Goal: Transaction & Acquisition: Purchase product/service

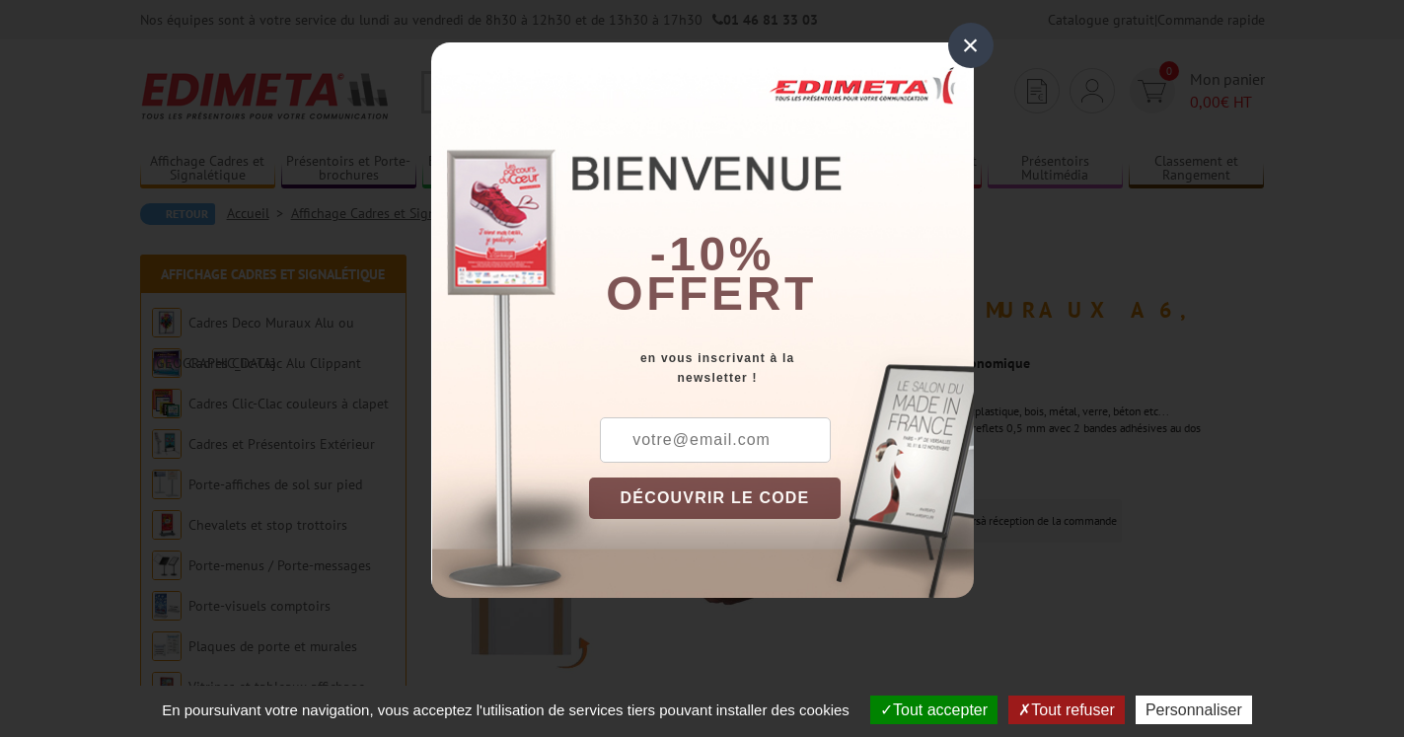
drag, startPoint x: 956, startPoint y: 44, endPoint x: 1300, endPoint y: 247, distance: 398.6
click at [957, 45] on div "×" at bounding box center [970, 45] width 45 height 45
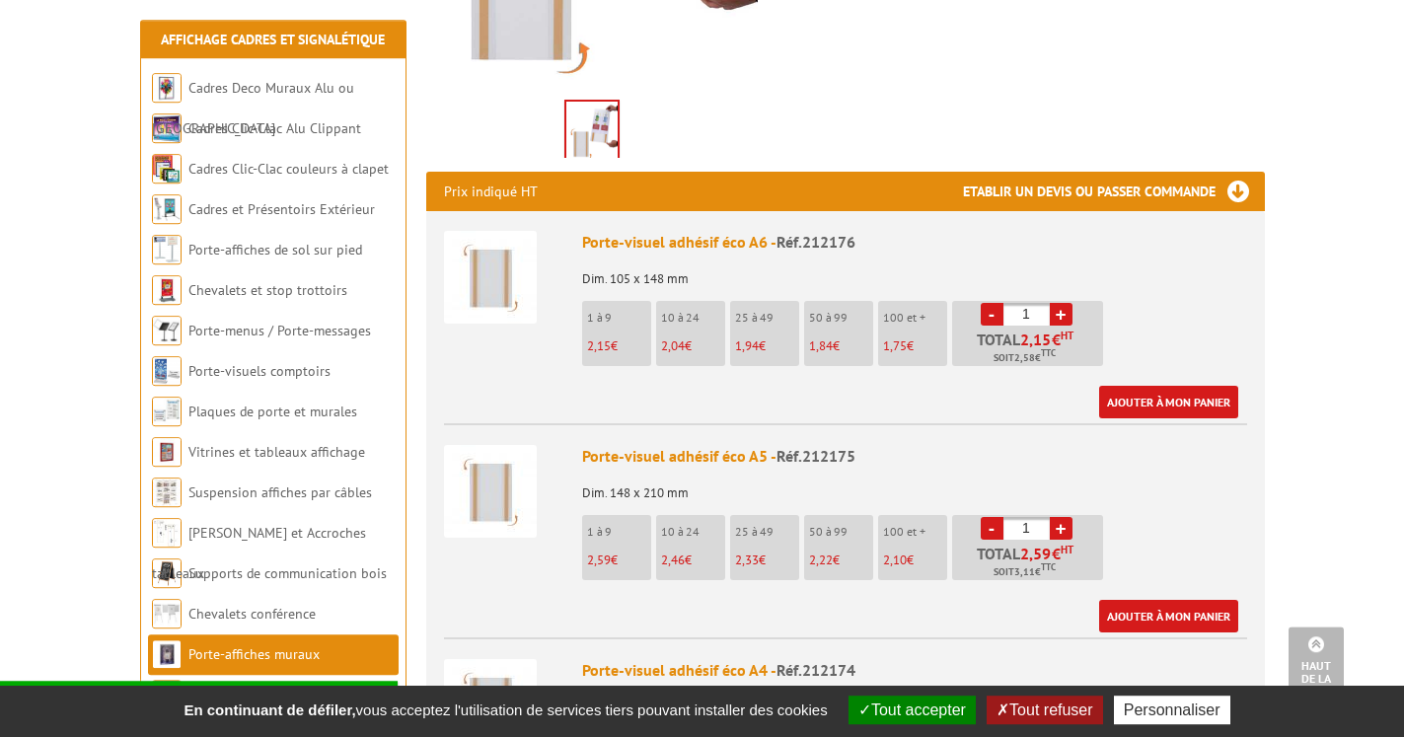
scroll to position [705, 0]
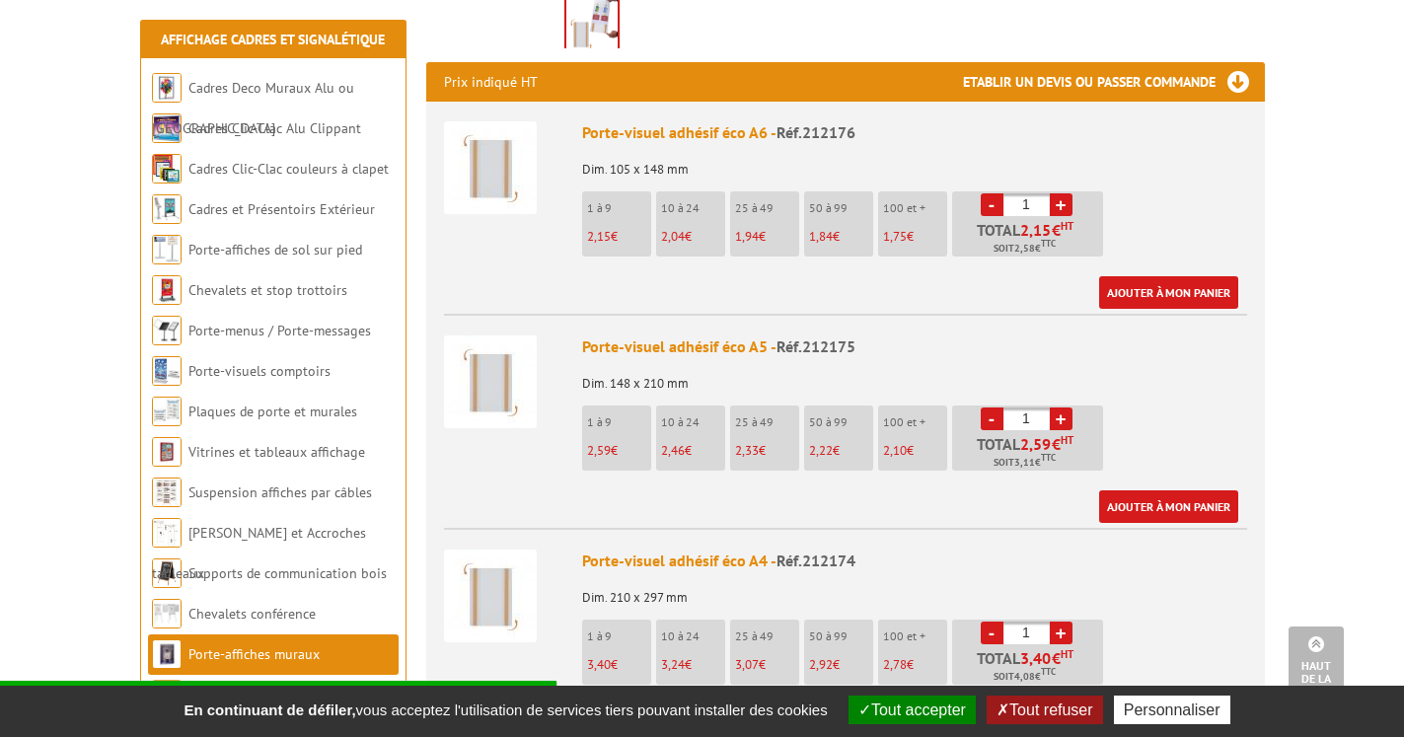
click at [1030, 712] on button "Tout refuser" at bounding box center [1044, 710] width 115 height 29
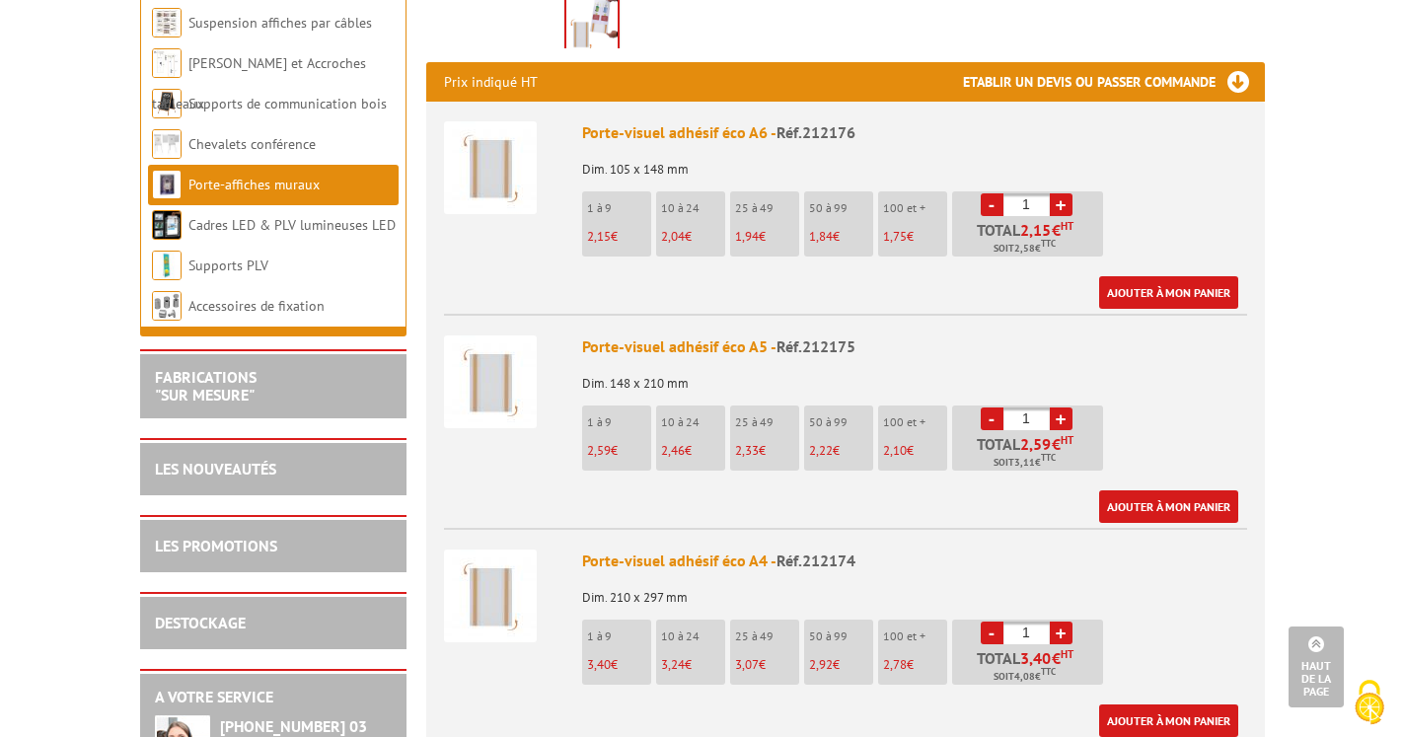
scroll to position [0, 0]
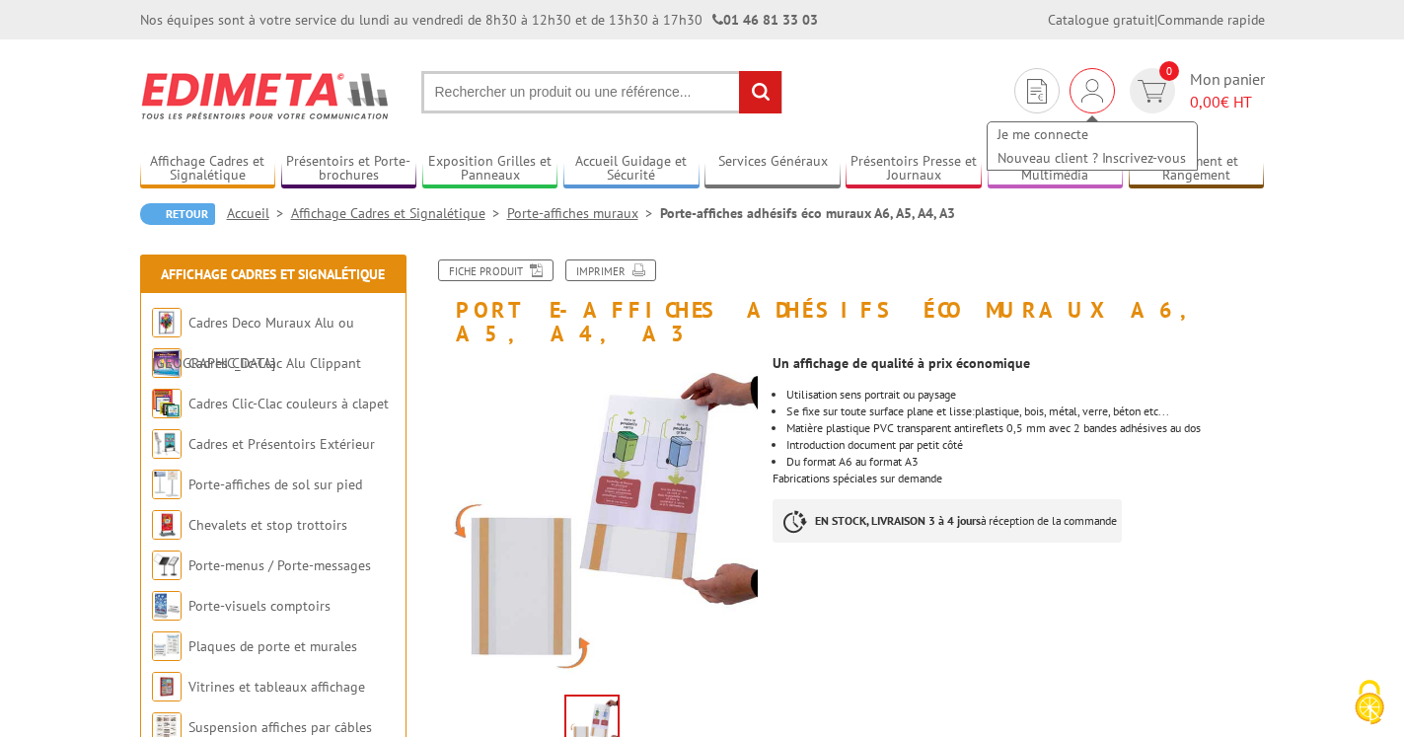
click at [1102, 98] on div "Je me connecte Nouveau client ? Inscrivez-vous" at bounding box center [1092, 90] width 45 height 45
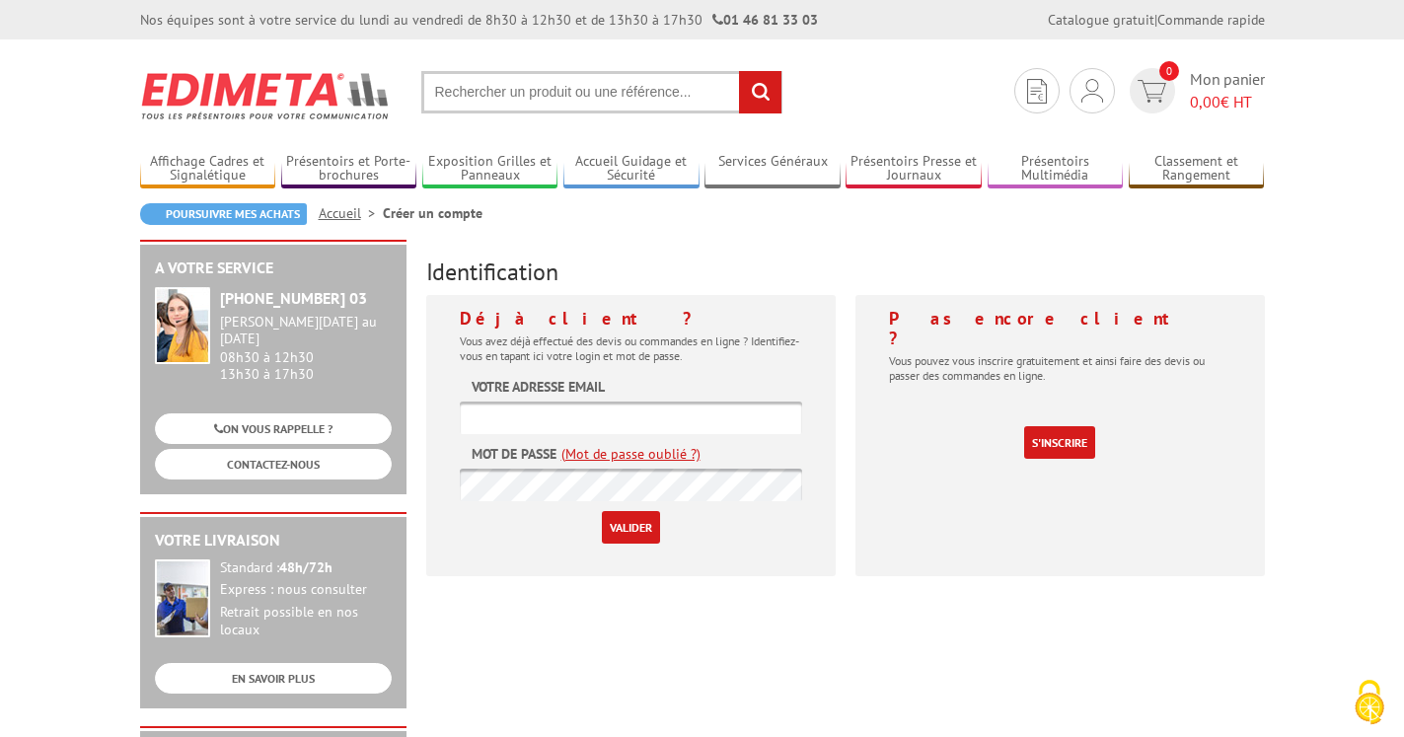
click at [706, 424] on input "text" at bounding box center [631, 418] width 342 height 33
type input "C"
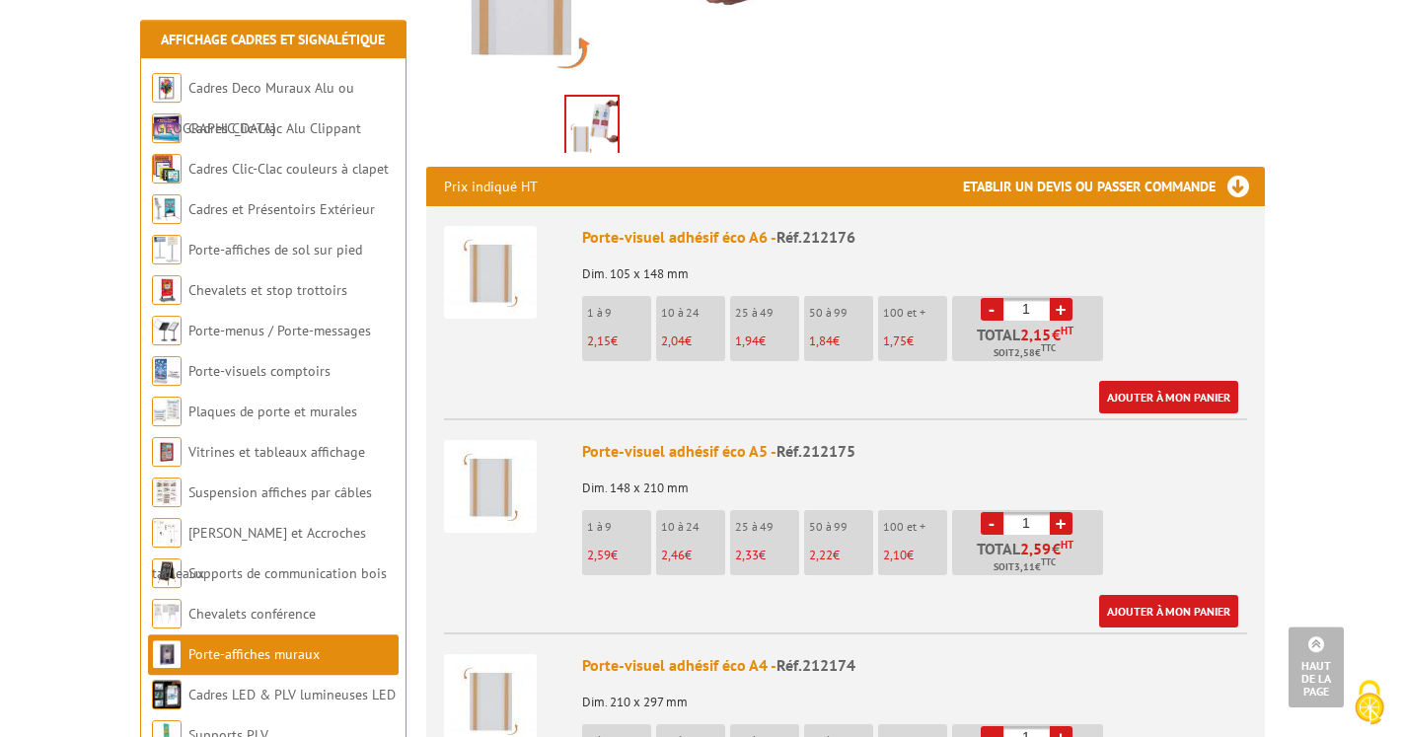
scroll to position [604, 0]
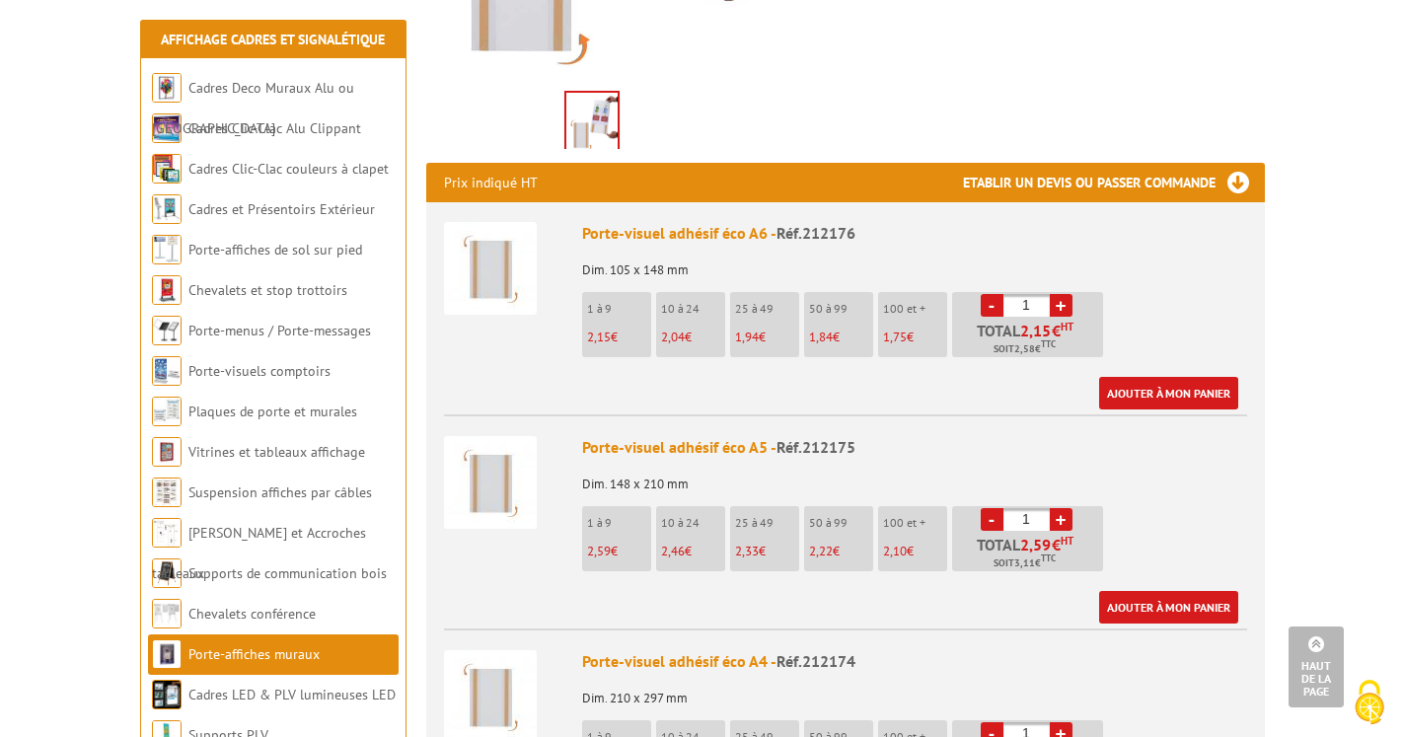
click at [481, 242] on img at bounding box center [490, 268] width 93 height 93
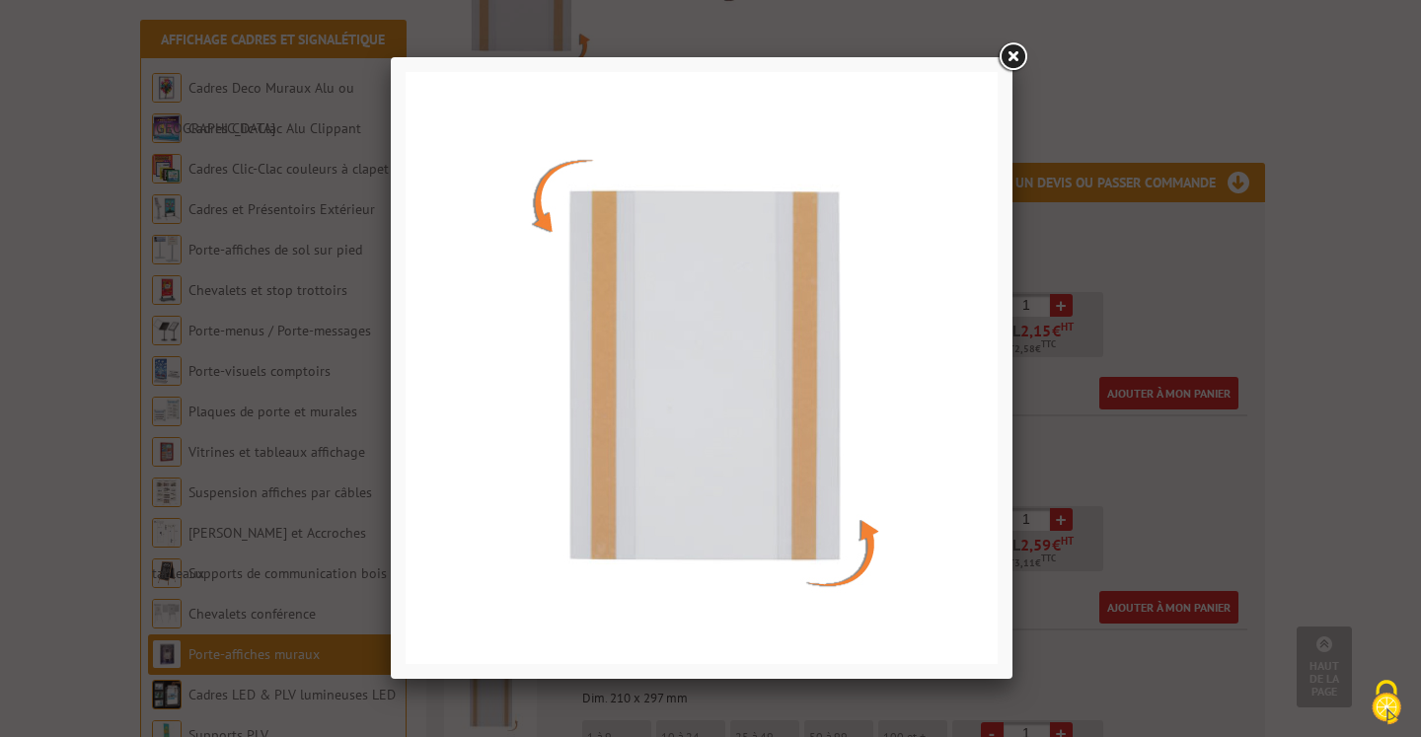
click at [1016, 57] on link at bounding box center [1013, 57] width 36 height 36
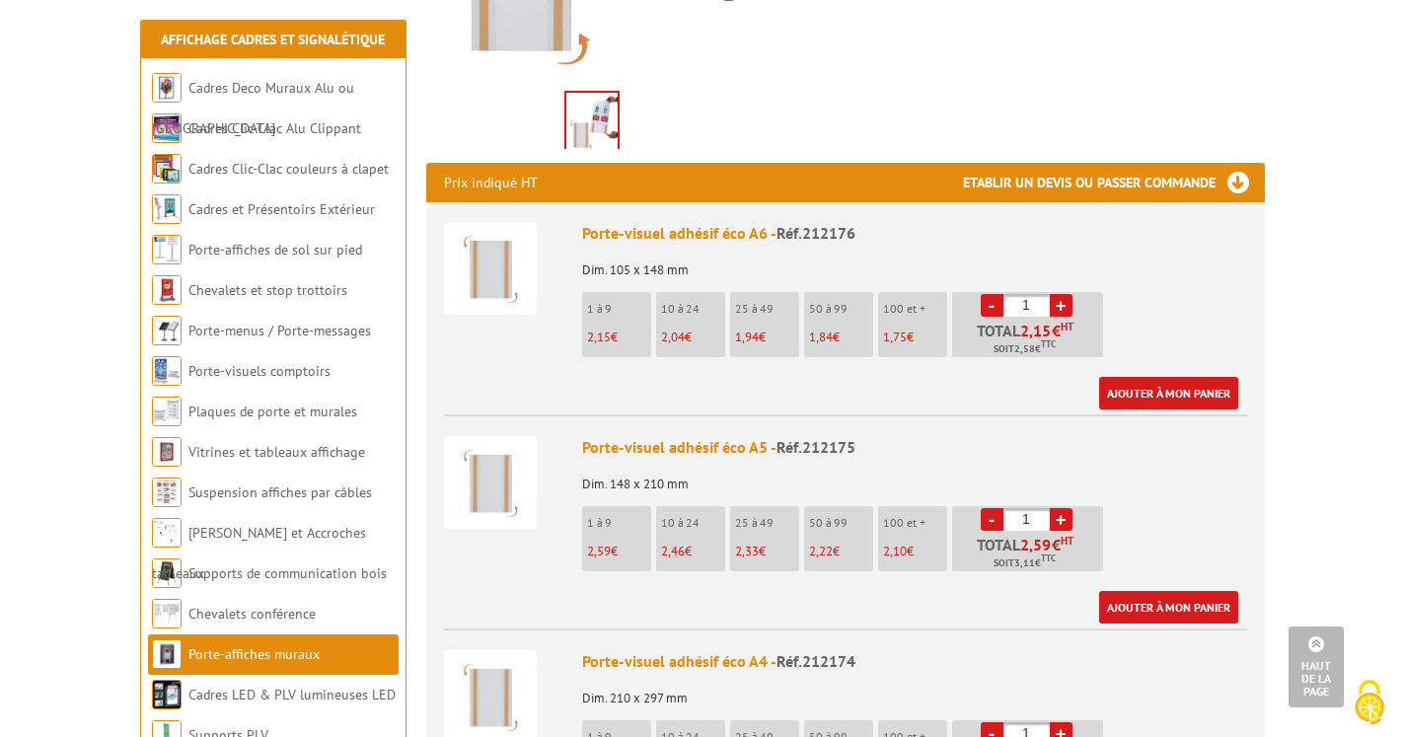
drag, startPoint x: 779, startPoint y: 210, endPoint x: 915, endPoint y: 235, distance: 138.4
click at [915, 235] on div "Porte-visuel adhésif éco A6 - Réf.212176 Dim. 105 x 148 mm 1 à 9 2,15 € 10 à 24…" at bounding box center [914, 315] width 665 height 187
